Goal: Check status: Check status

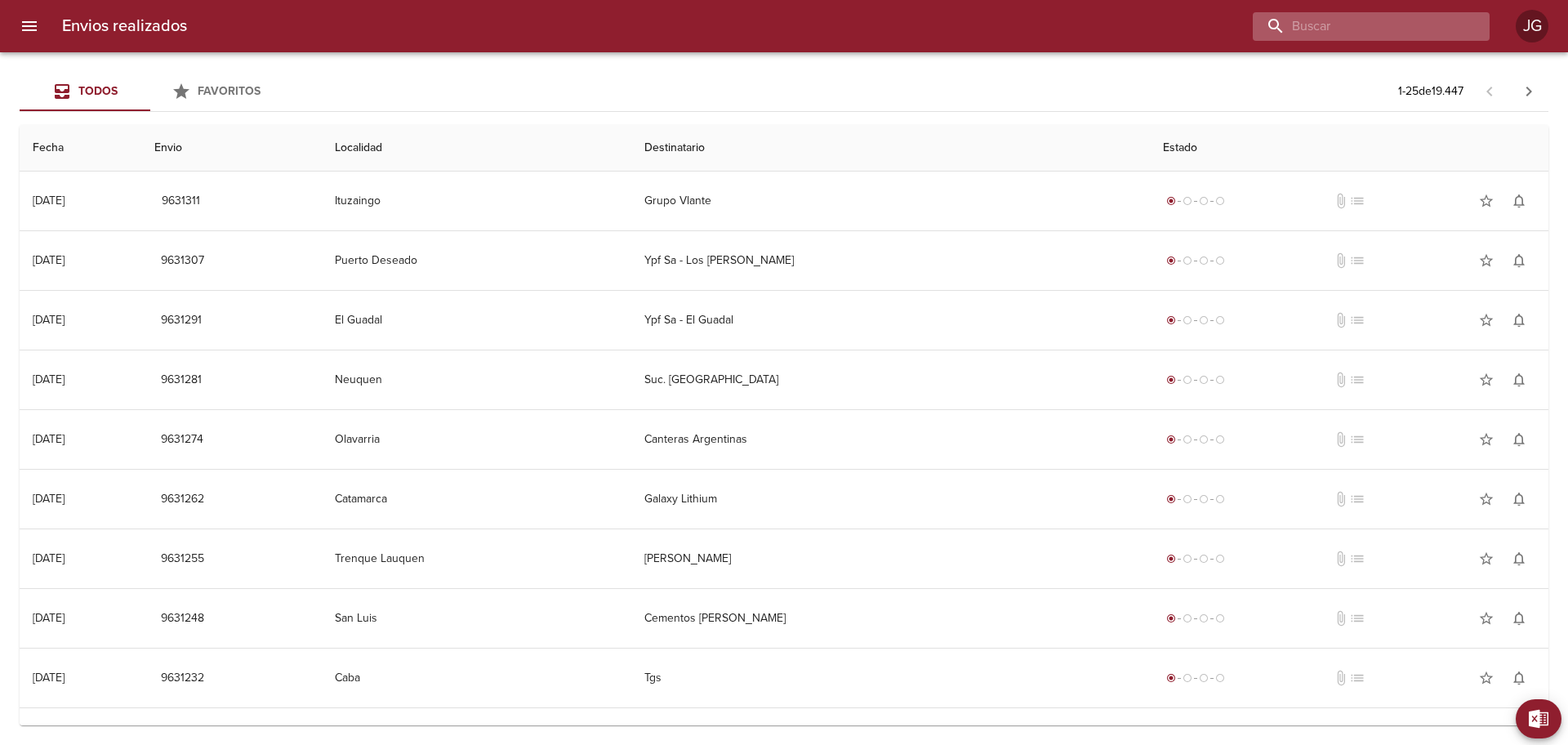
click at [1372, 21] on input "buscar" at bounding box center [1357, 26] width 209 height 28
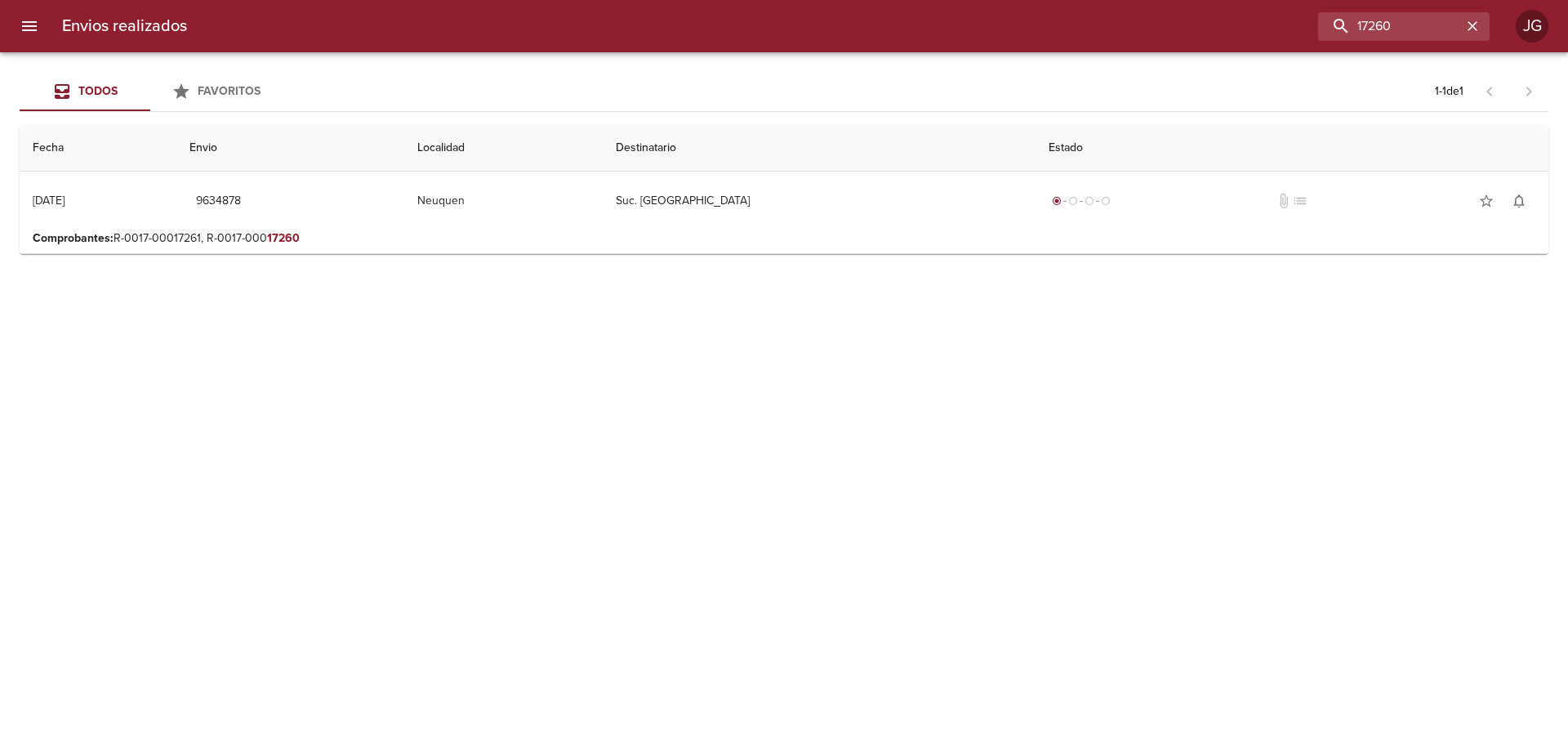
click at [388, 246] on p "Comprobantes : R-0017-00017261, R-0017-000 17260" at bounding box center [784, 239] width 1503 height 17
click at [386, 236] on p "Comprobantes : R-0017-00017261, R-0017-000 17260" at bounding box center [784, 239] width 1503 height 17
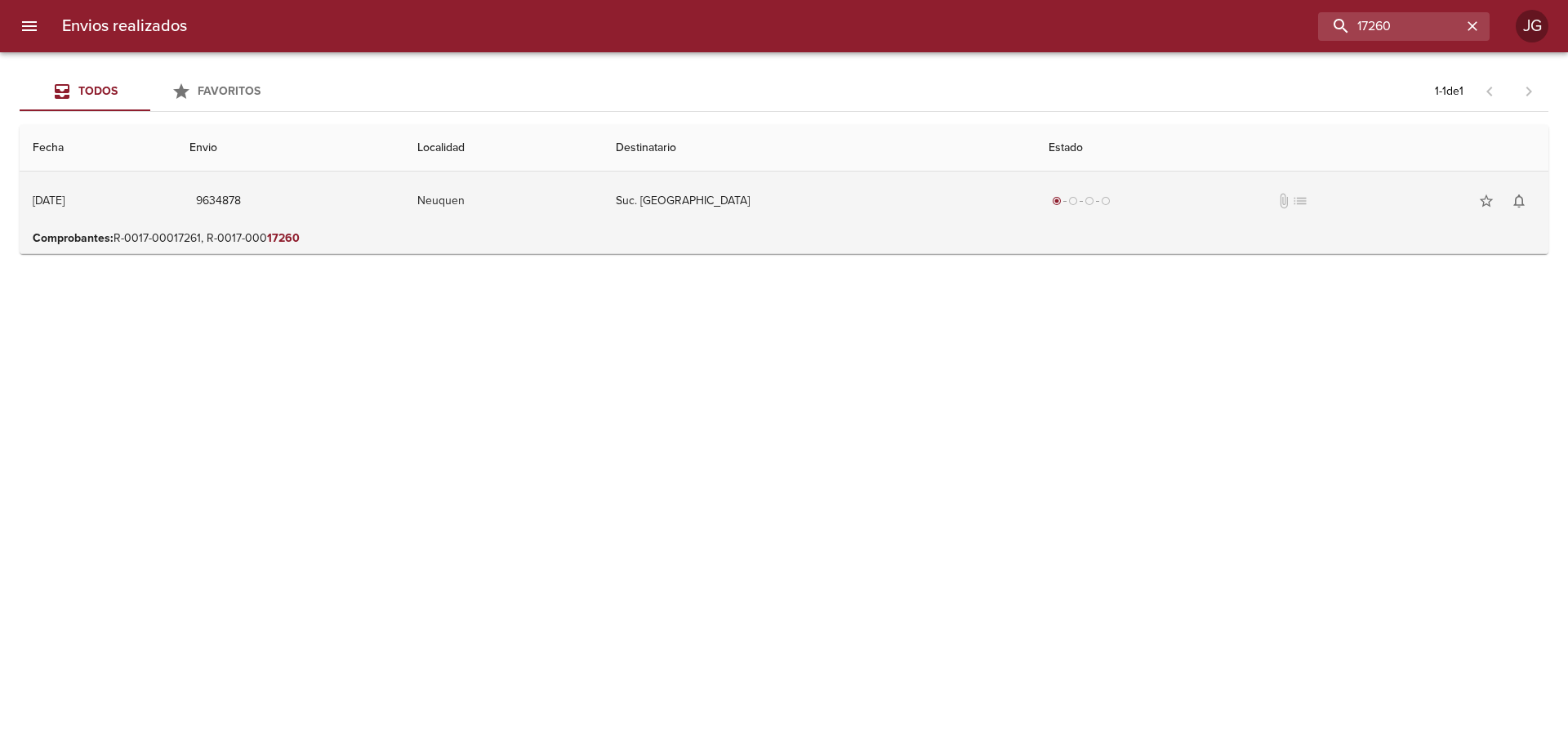
click at [1036, 229] on td "radio_button_checked radio_button_unchecked radio_button_unchecked radio_button…" at bounding box center [1292, 201] width 513 height 59
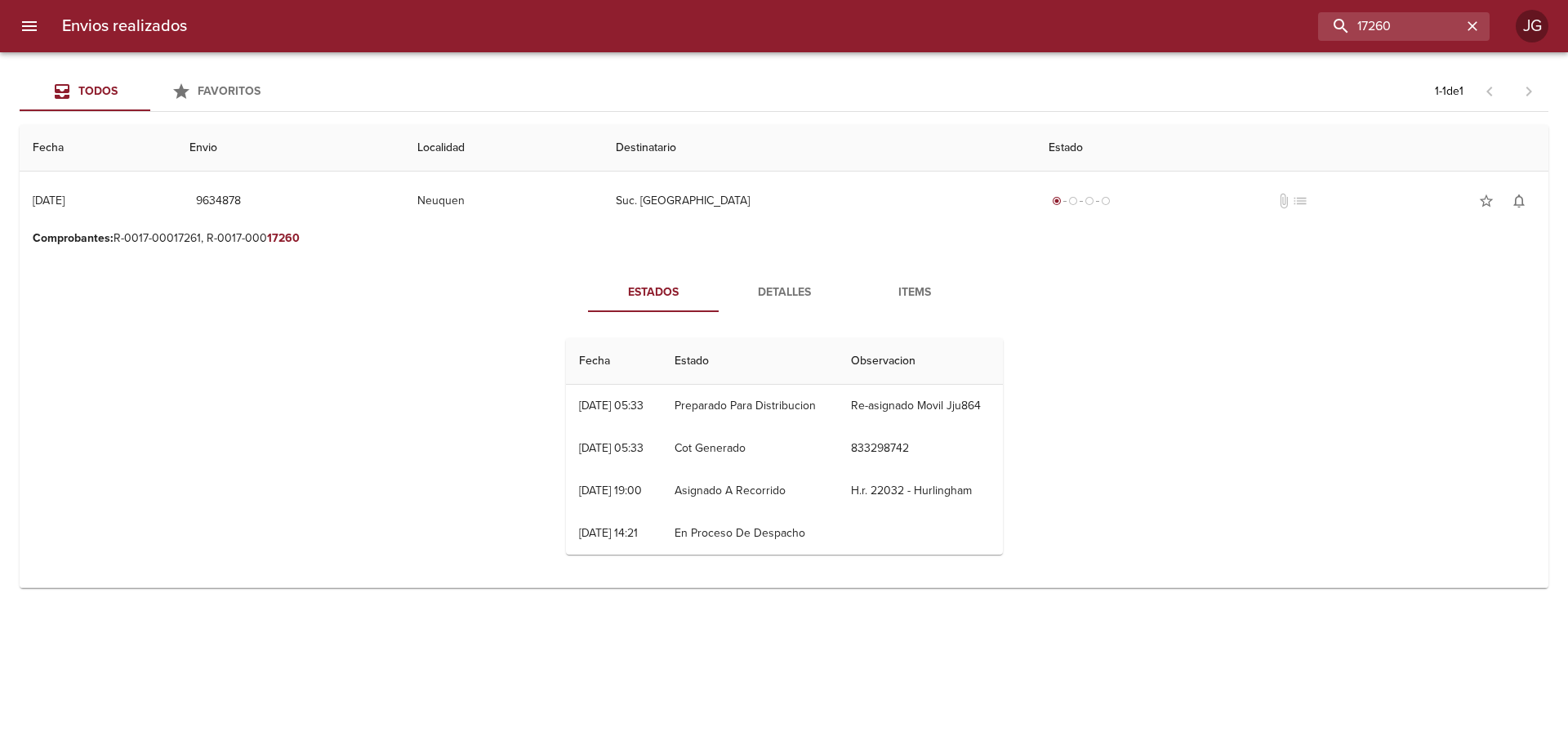
click at [783, 284] on span "Detalles" at bounding box center [784, 293] width 111 height 20
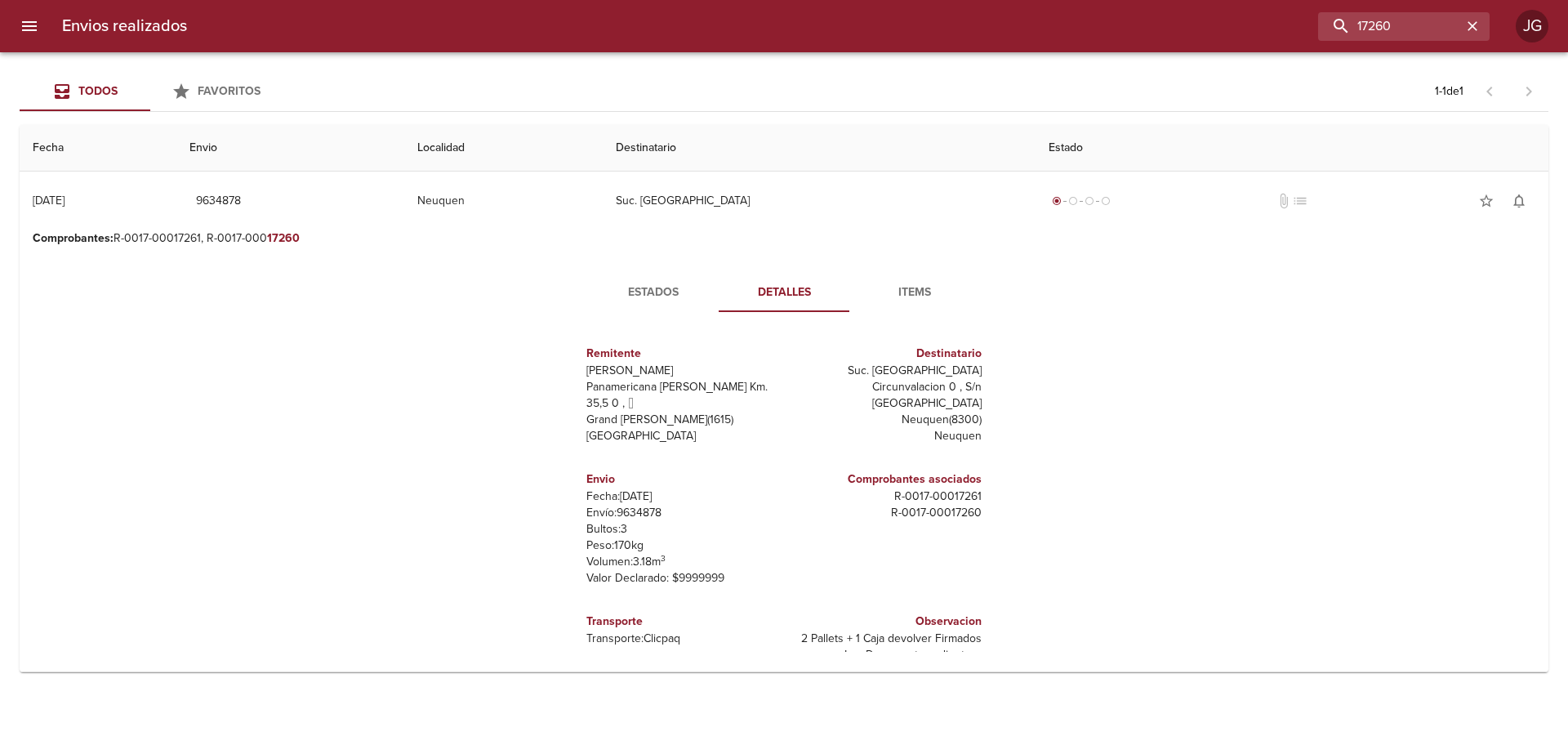
scroll to position [25, 0]
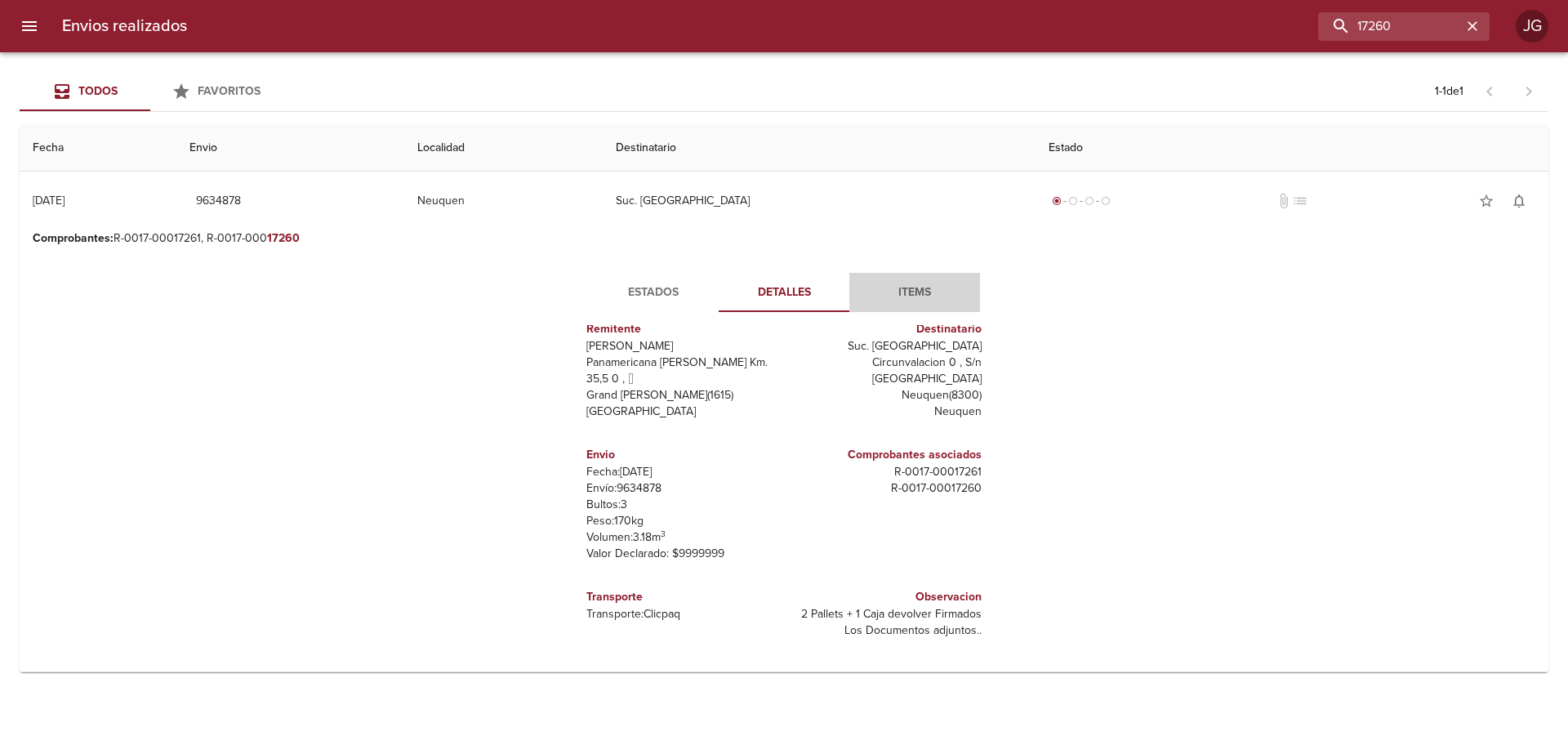
click at [909, 293] on span "Items" at bounding box center [914, 293] width 111 height 20
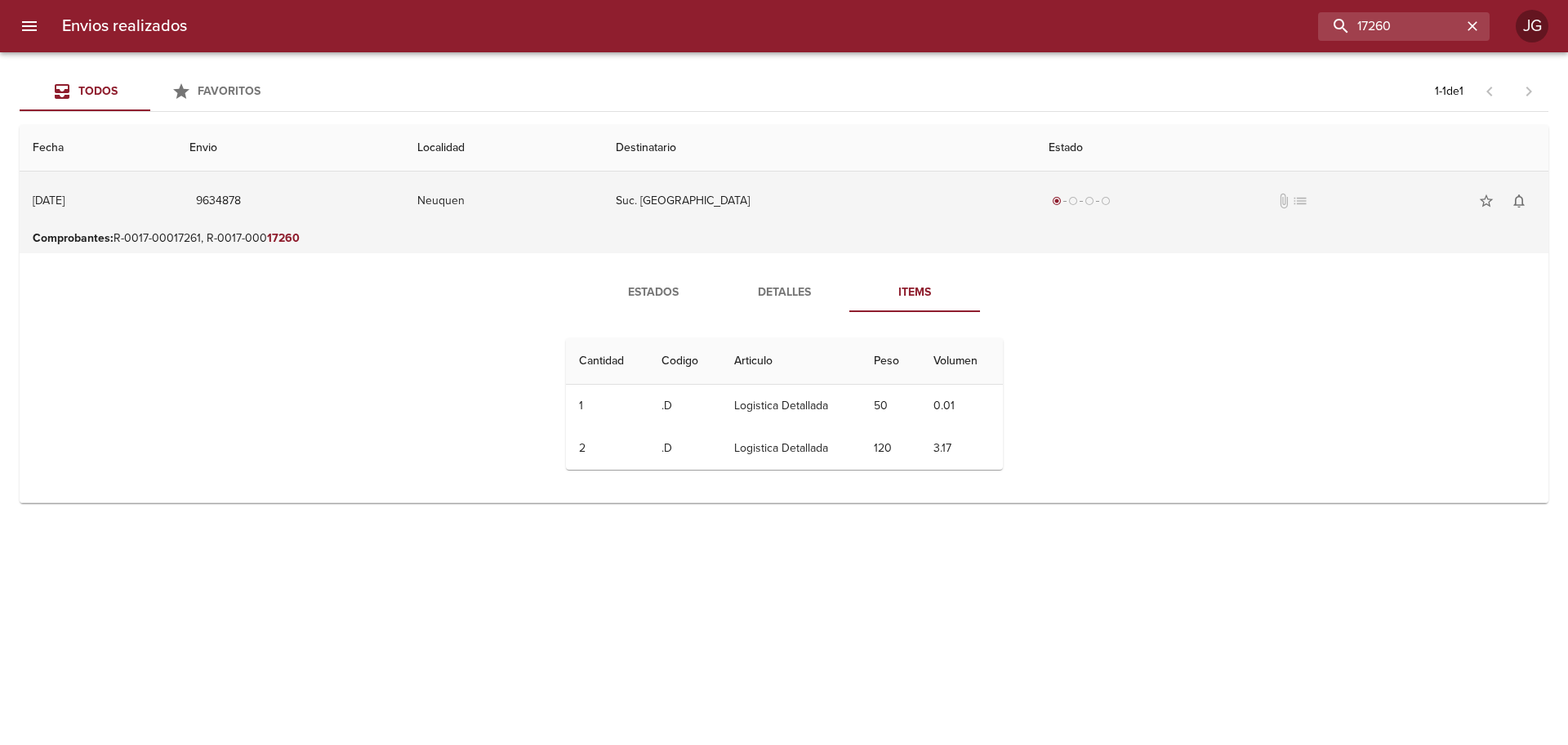
click at [771, 219] on td "Suc. [GEOGRAPHIC_DATA]" at bounding box center [819, 201] width 433 height 59
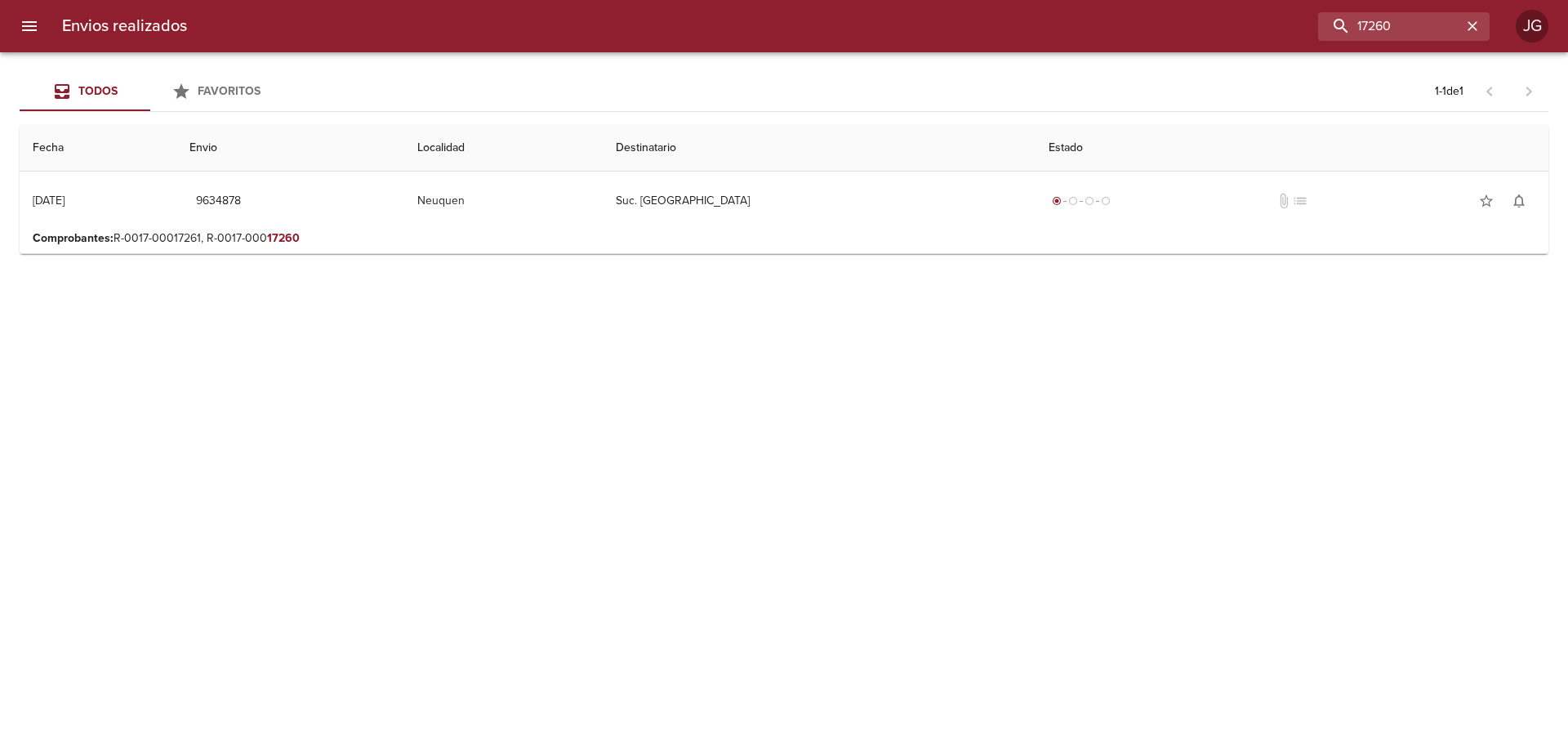
click at [255, 239] on p "Comprobantes : R-0017-00017261, R-0017-000 17260" at bounding box center [784, 239] width 1503 height 17
click at [478, 239] on p "Comprobantes : R-0017-00017261, R-0017-000 17260" at bounding box center [784, 239] width 1503 height 17
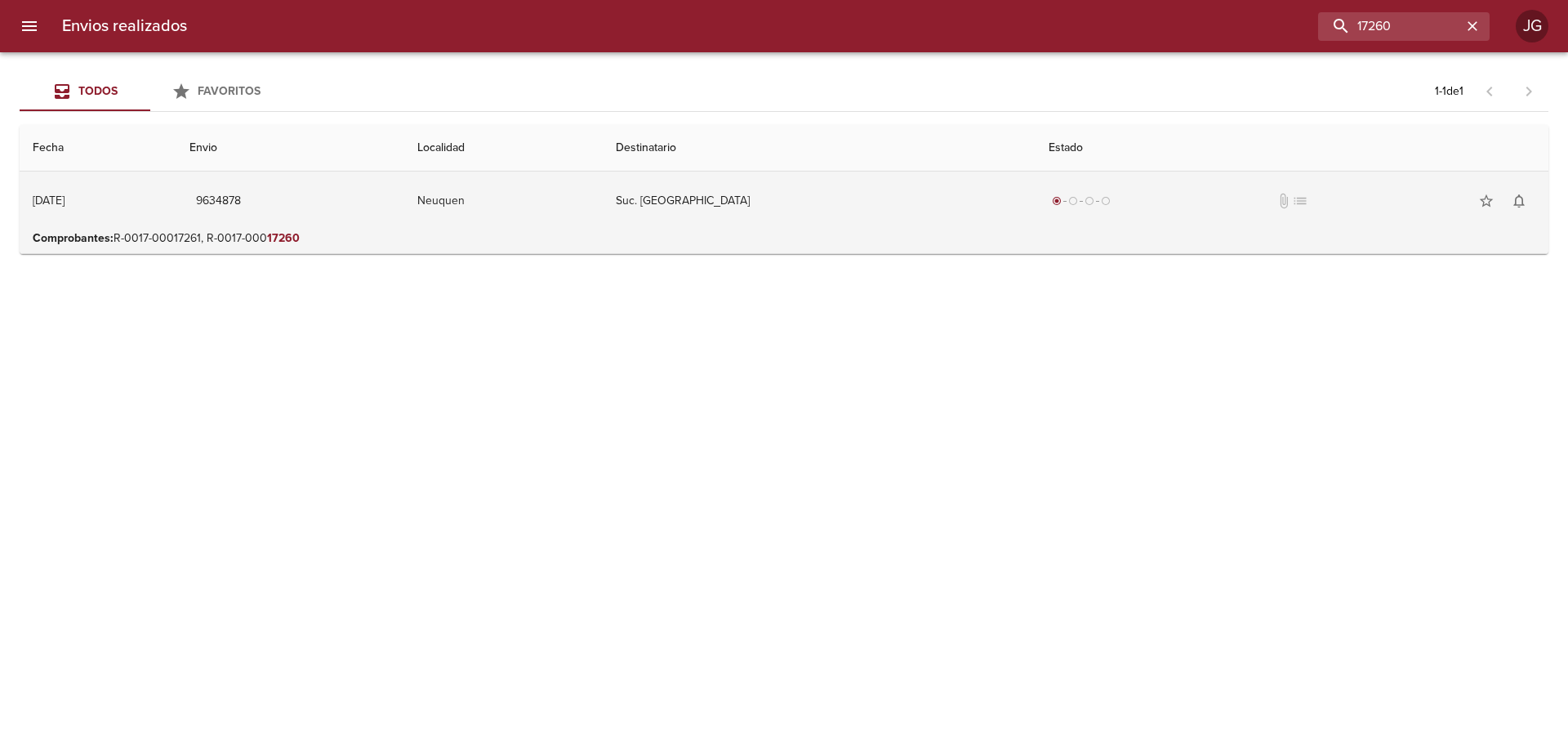
click at [922, 215] on td "Suc. [GEOGRAPHIC_DATA]" at bounding box center [819, 201] width 433 height 59
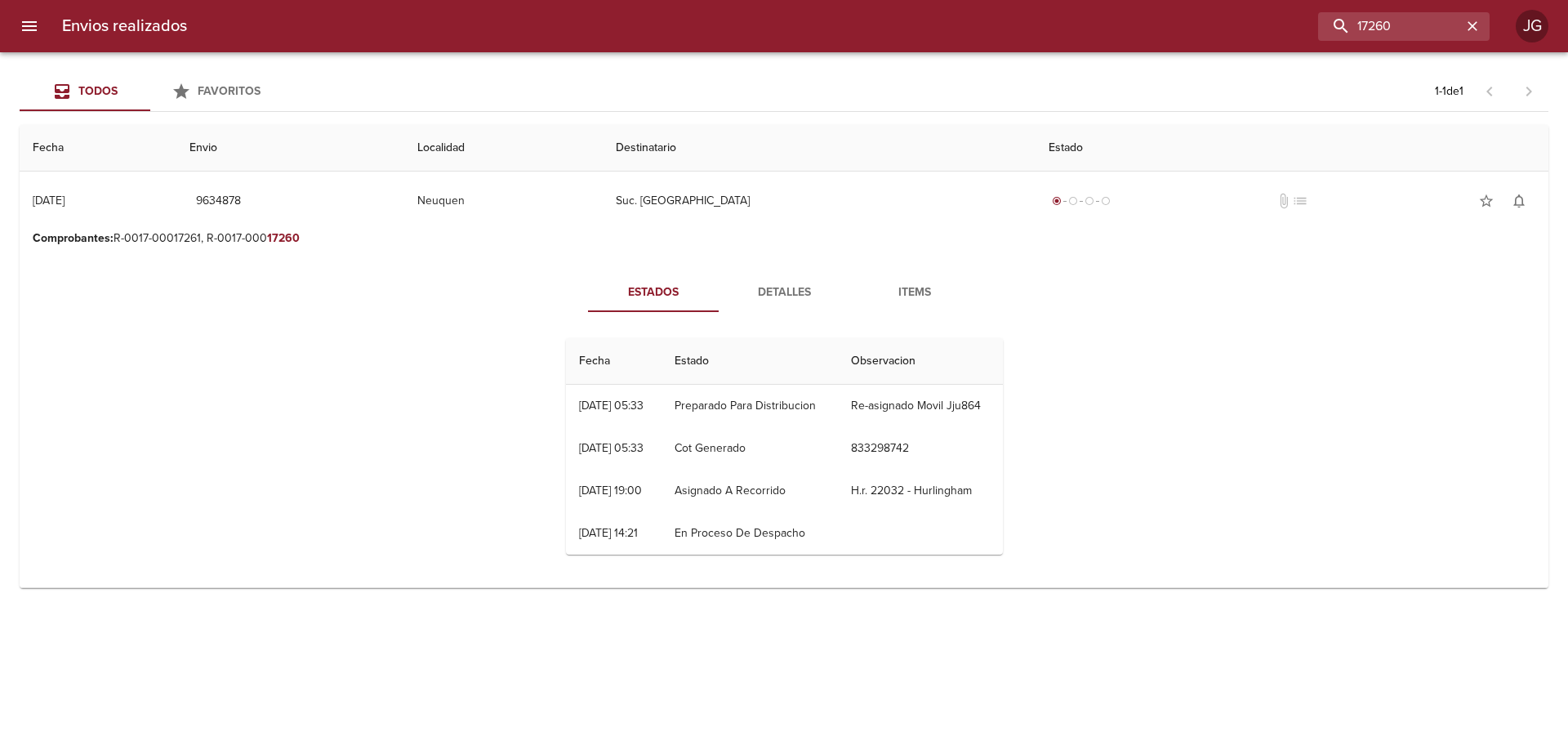
click at [783, 292] on span "Detalles" at bounding box center [784, 293] width 111 height 20
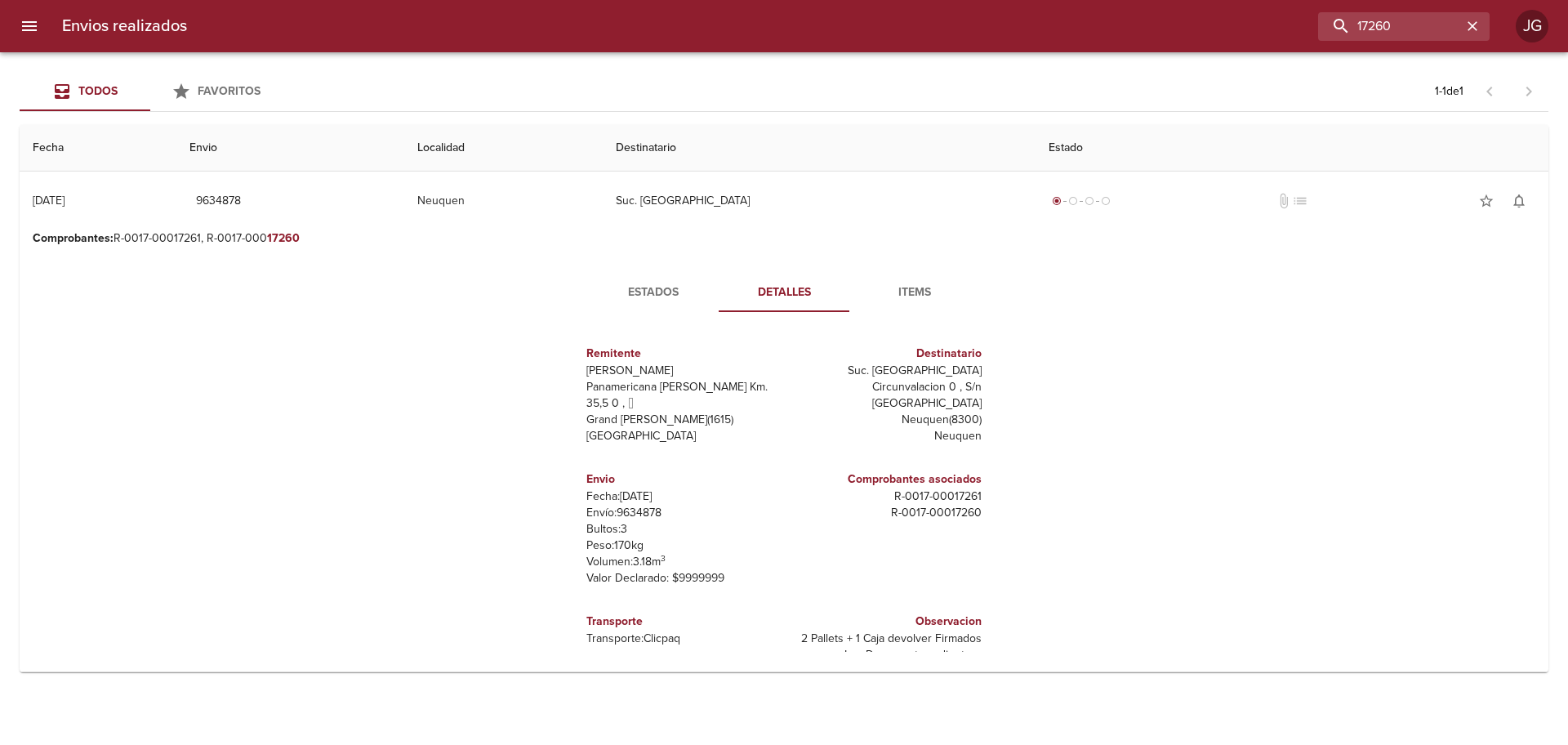
scroll to position [25, 0]
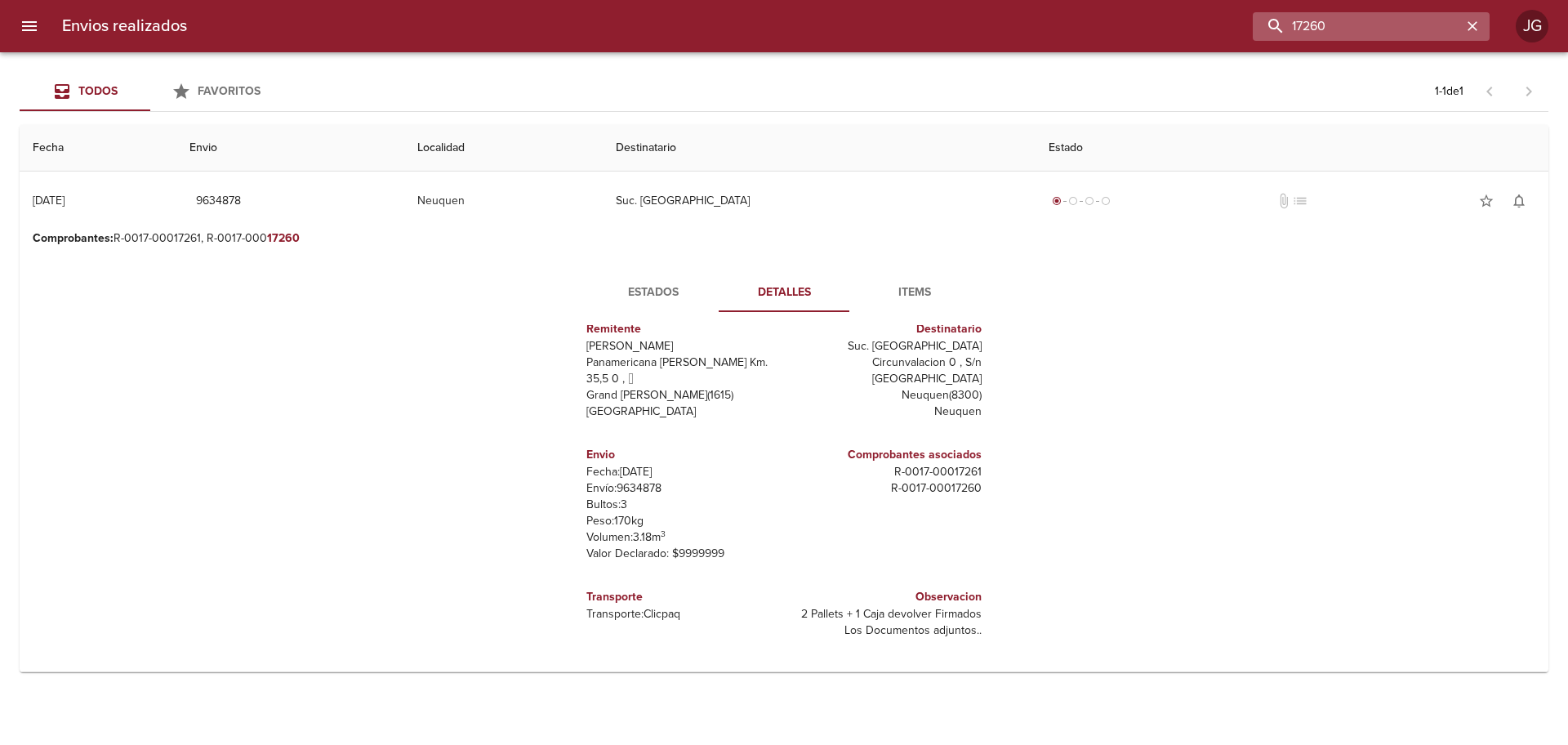
drag, startPoint x: 1417, startPoint y: 36, endPoint x: 1318, endPoint y: 31, distance: 99.1
click at [1318, 31] on input "17260" at bounding box center [1357, 26] width 209 height 28
type input "17244"
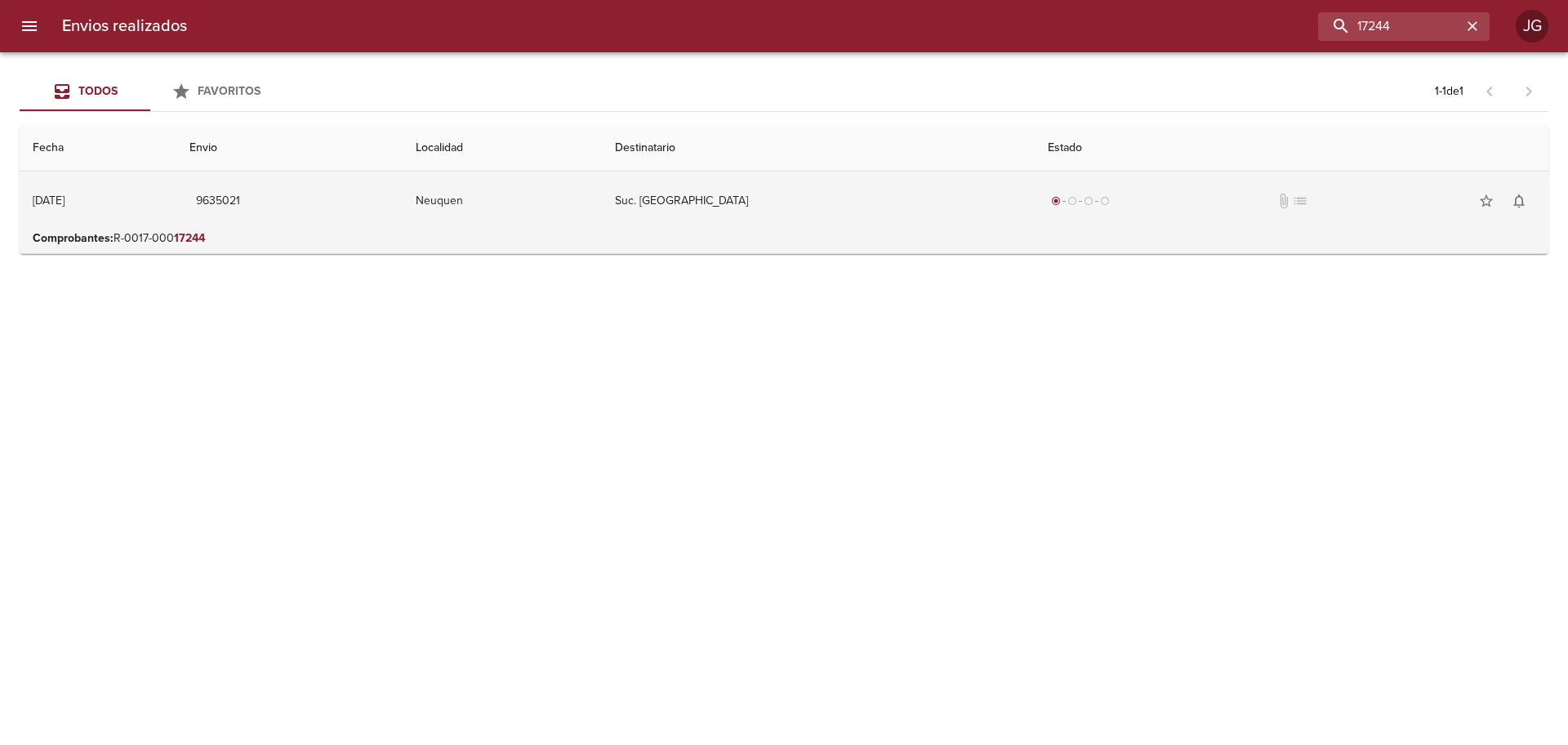
click at [602, 215] on td "Neuquen" at bounding box center [502, 201] width 199 height 59
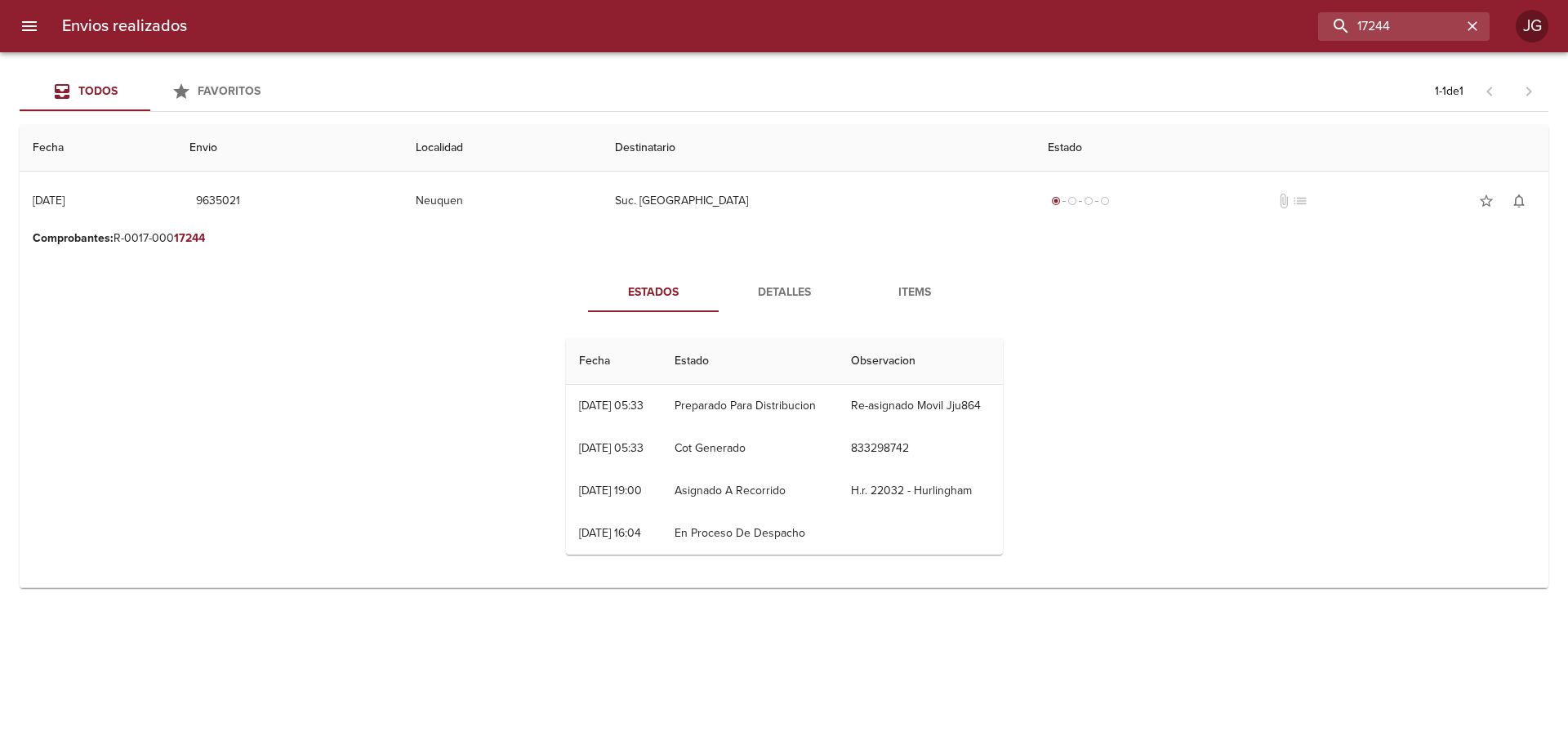
click at [792, 291] on span "Detalles" at bounding box center [784, 293] width 111 height 20
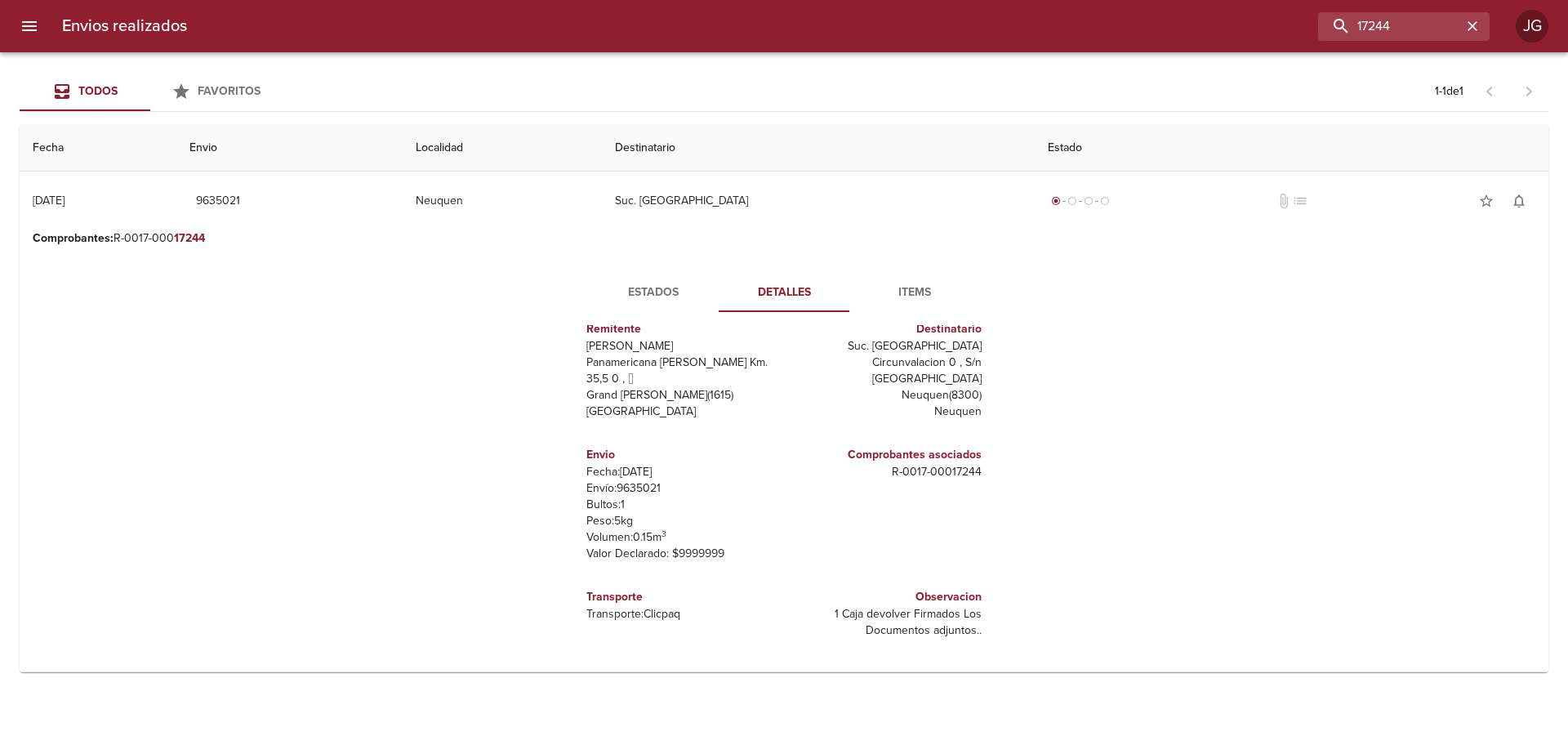
scroll to position [0, 0]
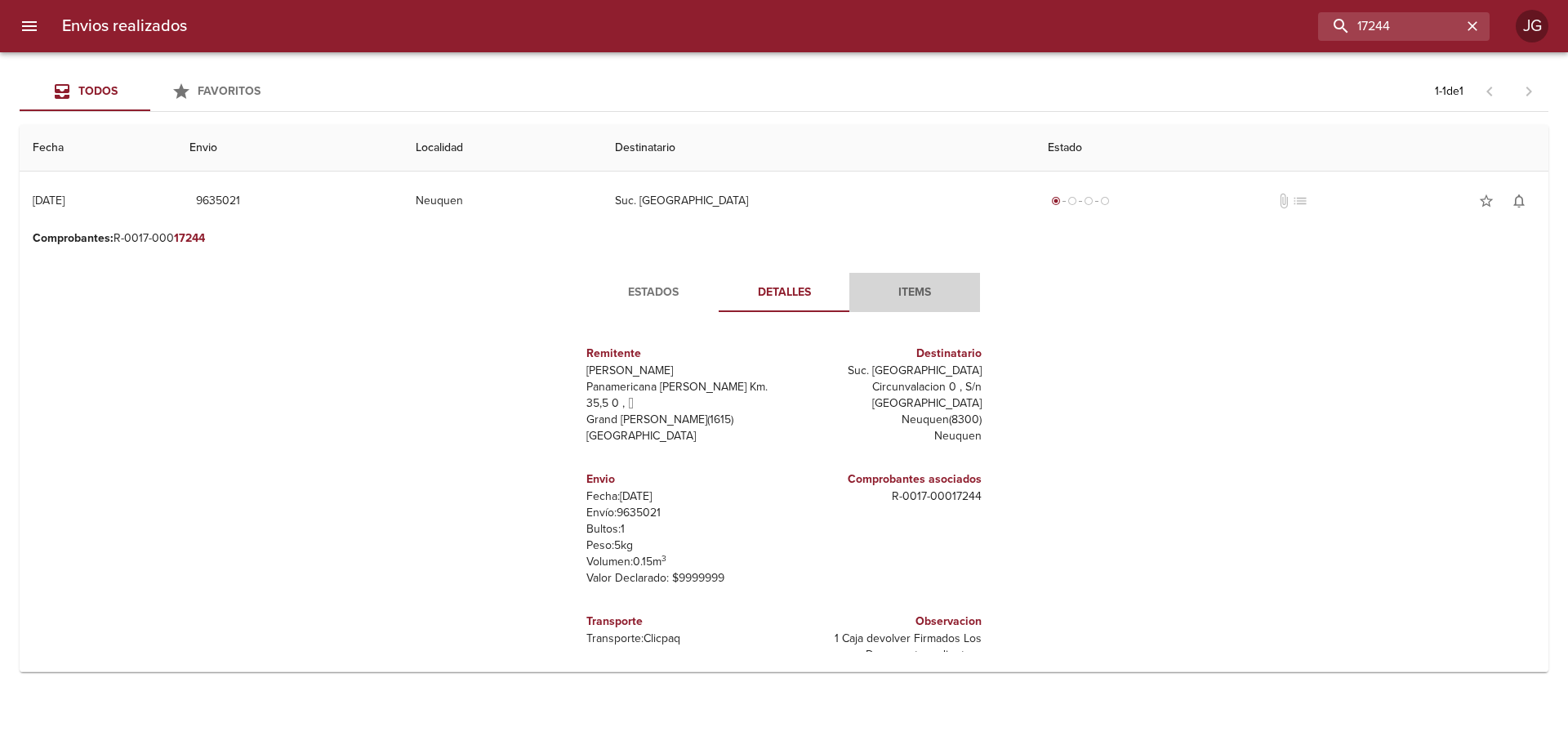
click at [916, 295] on span "Items" at bounding box center [914, 293] width 111 height 20
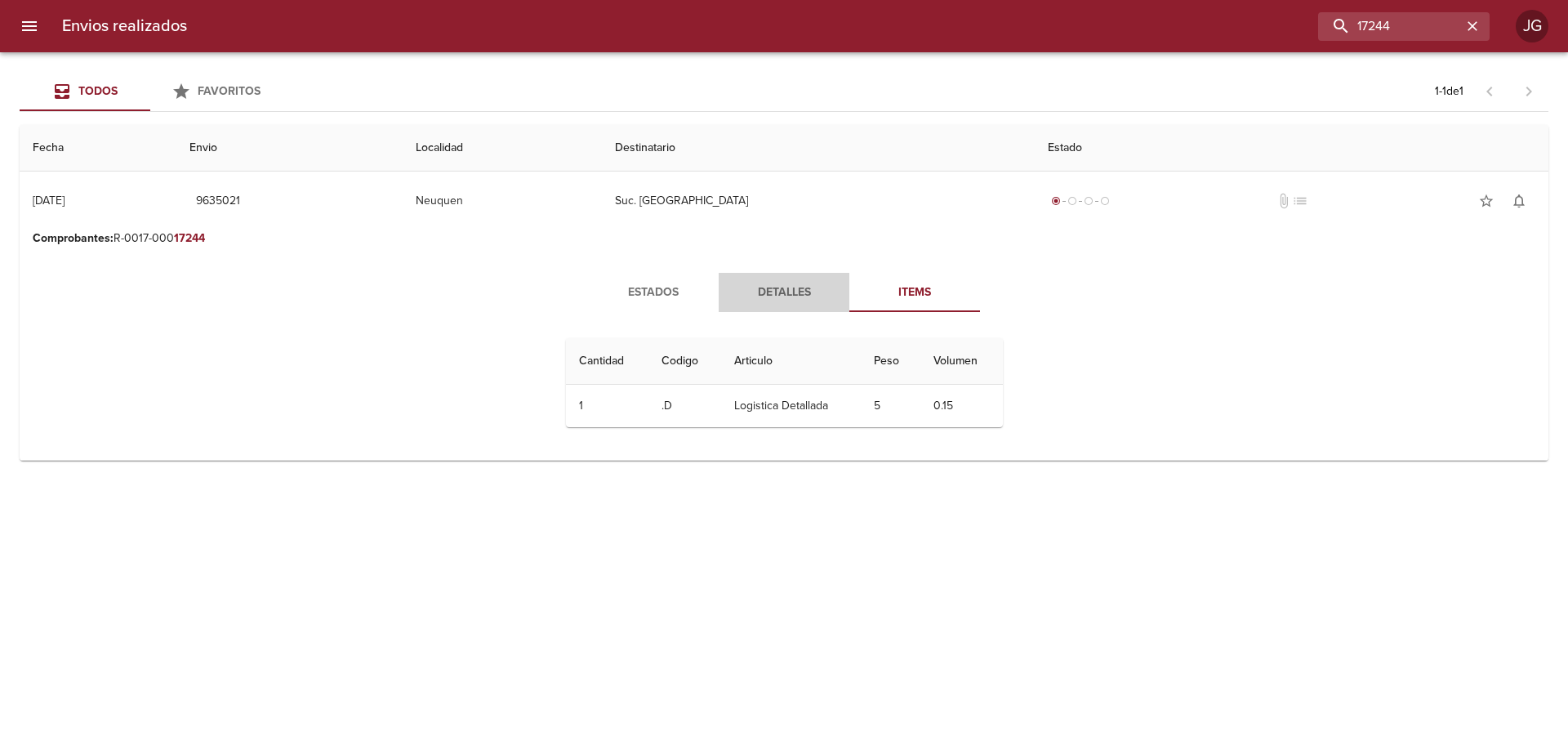
click at [784, 299] on span "Detalles" at bounding box center [784, 293] width 111 height 20
